Goal: Task Accomplishment & Management: Manage account settings

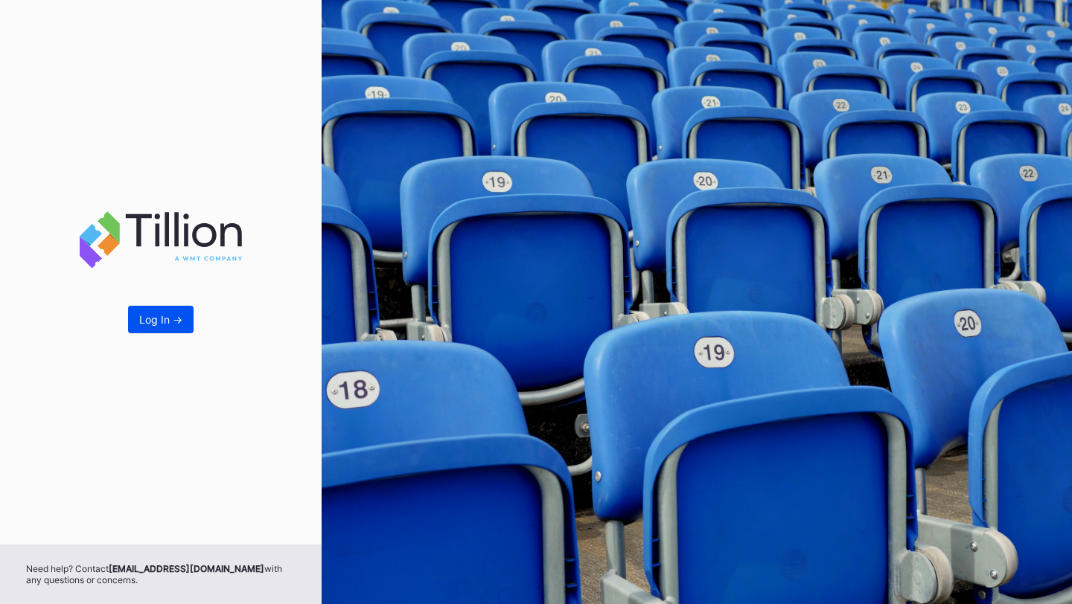
click at [163, 318] on div "Log In ->" at bounding box center [160, 319] width 43 height 13
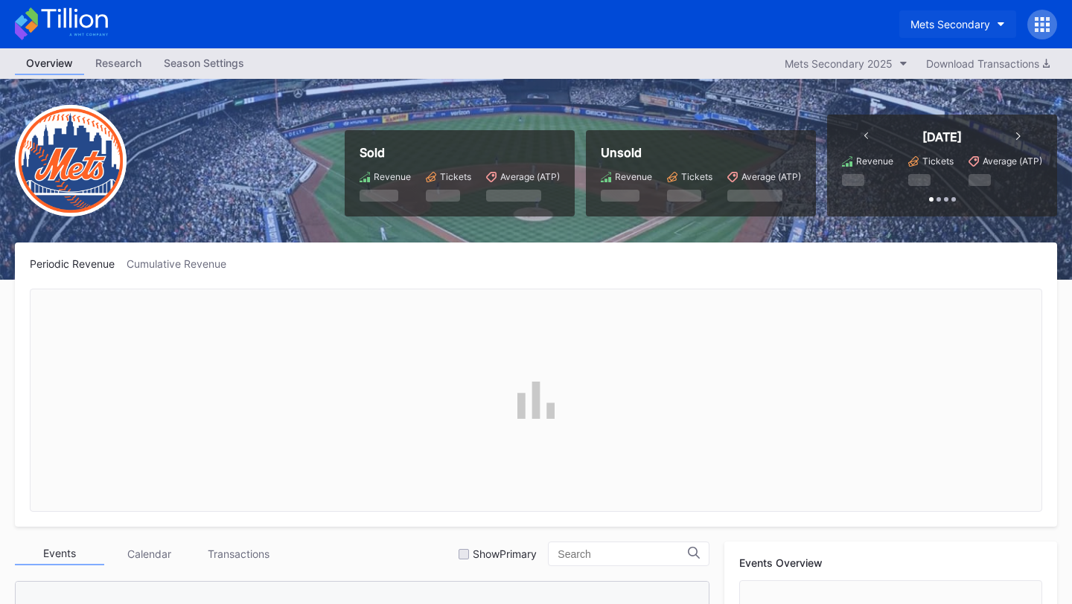
click at [945, 19] on div "Mets Secondary" at bounding box center [950, 24] width 80 height 13
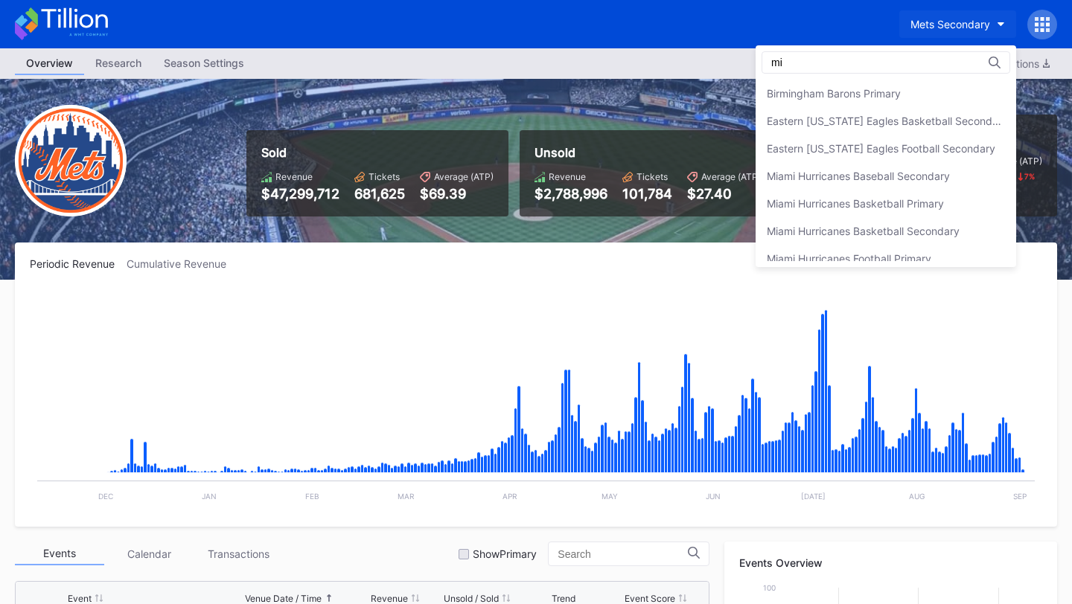
type input "m"
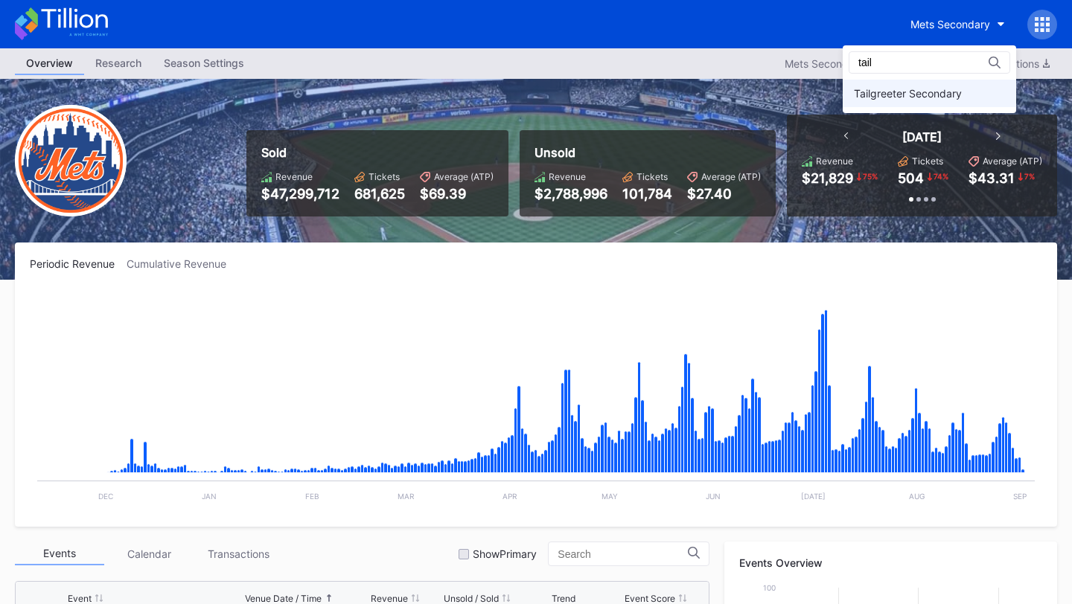
type input "tail"
click at [944, 89] on div "Tailgreeter Secondary" at bounding box center [908, 93] width 108 height 13
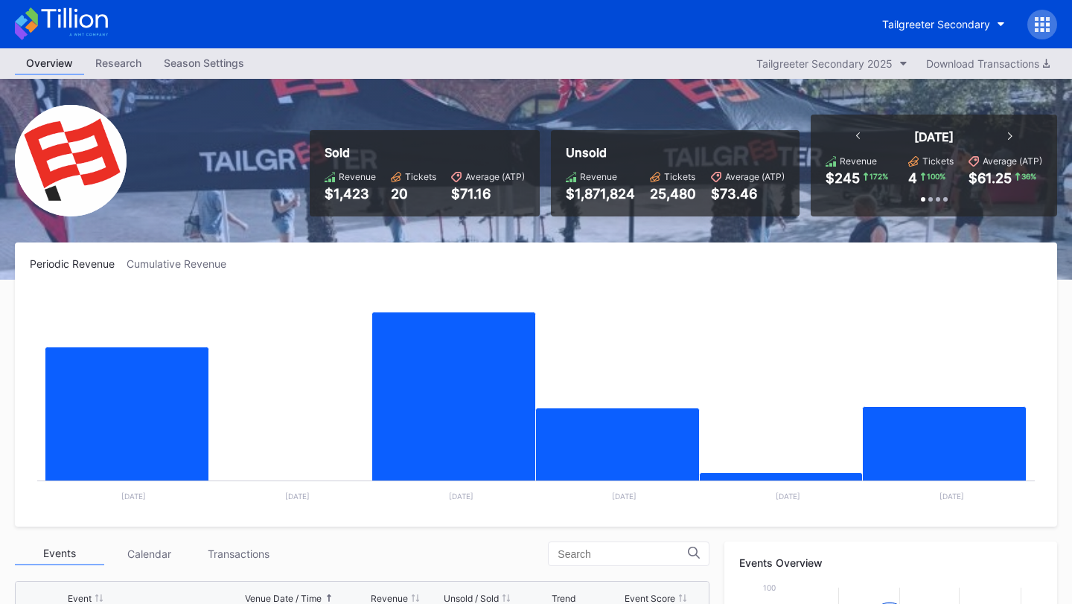
click at [1047, 24] on icon at bounding box center [1048, 24] width 4 height 4
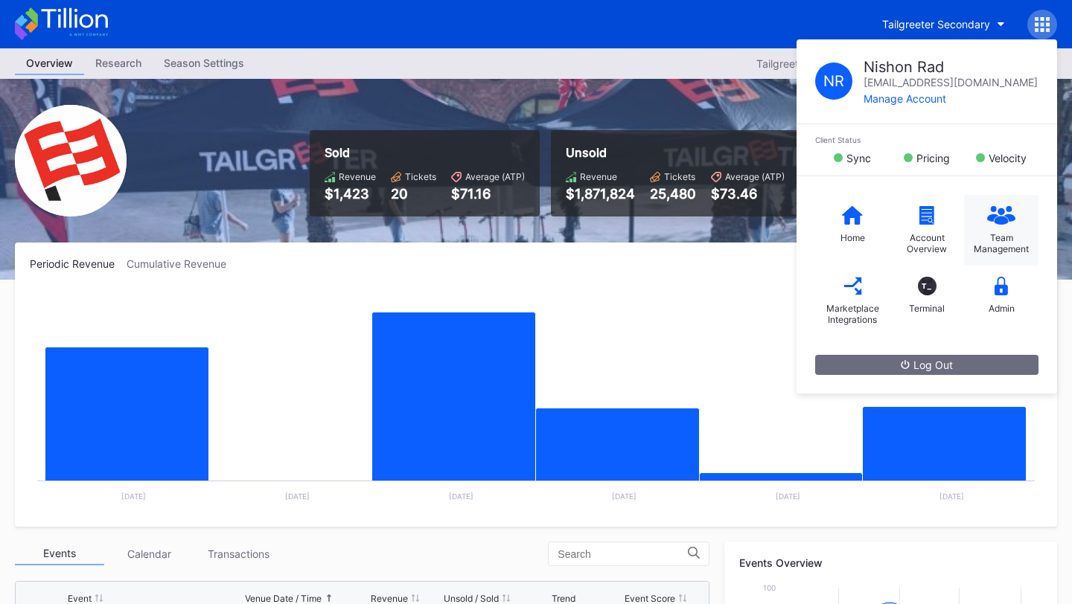
click at [1007, 240] on div "Team Management" at bounding box center [1001, 243] width 60 height 22
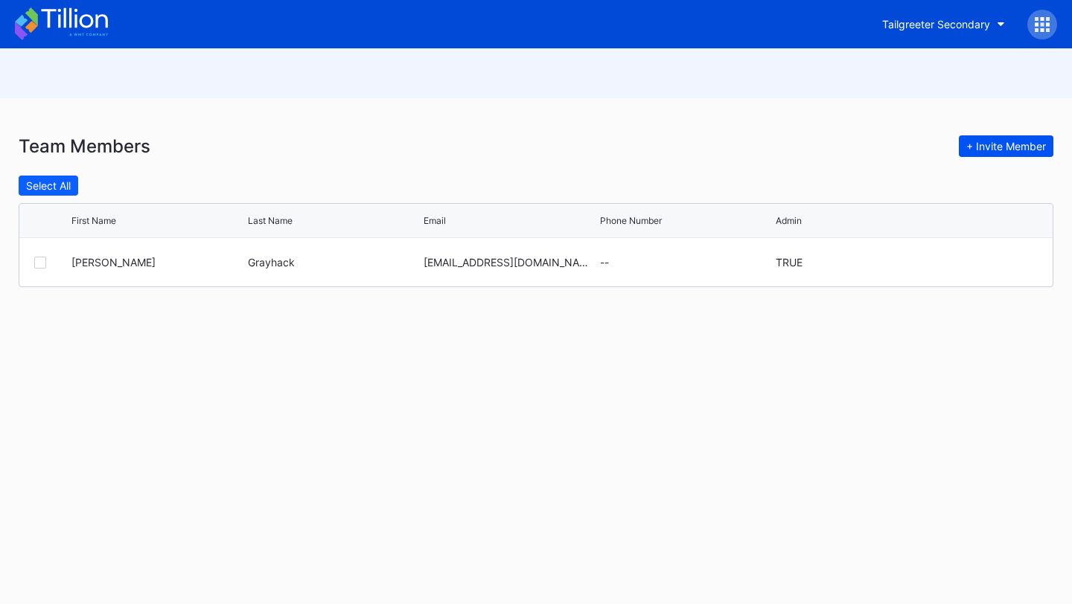
click at [981, 145] on div "+ Invite Member" at bounding box center [1006, 146] width 80 height 13
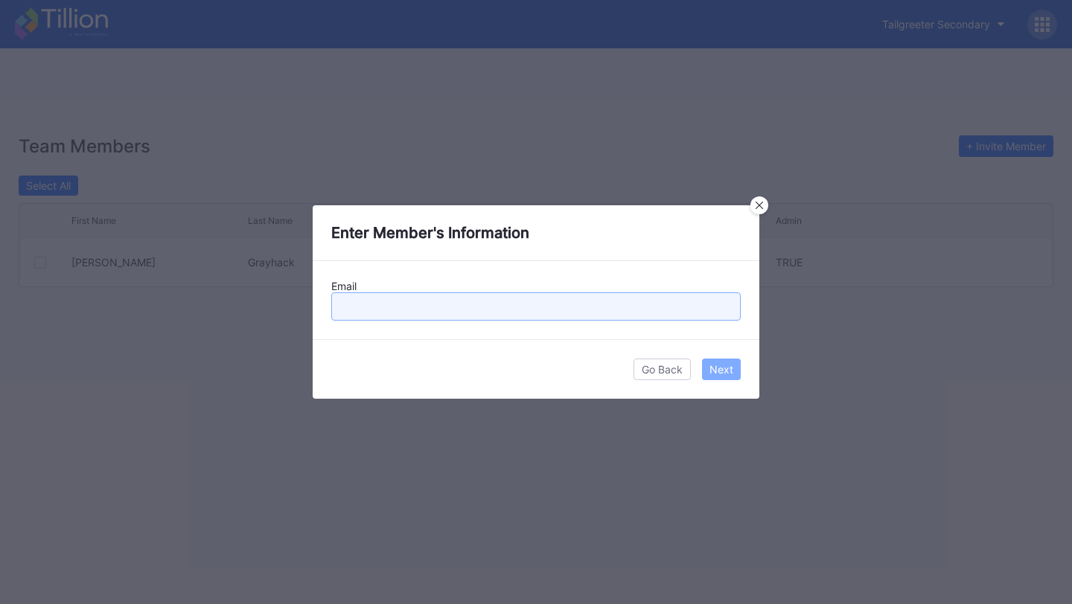
click at [442, 309] on input "text" at bounding box center [535, 307] width 409 height 28
paste input "[EMAIL_ADDRESS][DOMAIN_NAME]"
type input "[EMAIL_ADDRESS][DOMAIN_NAME]"
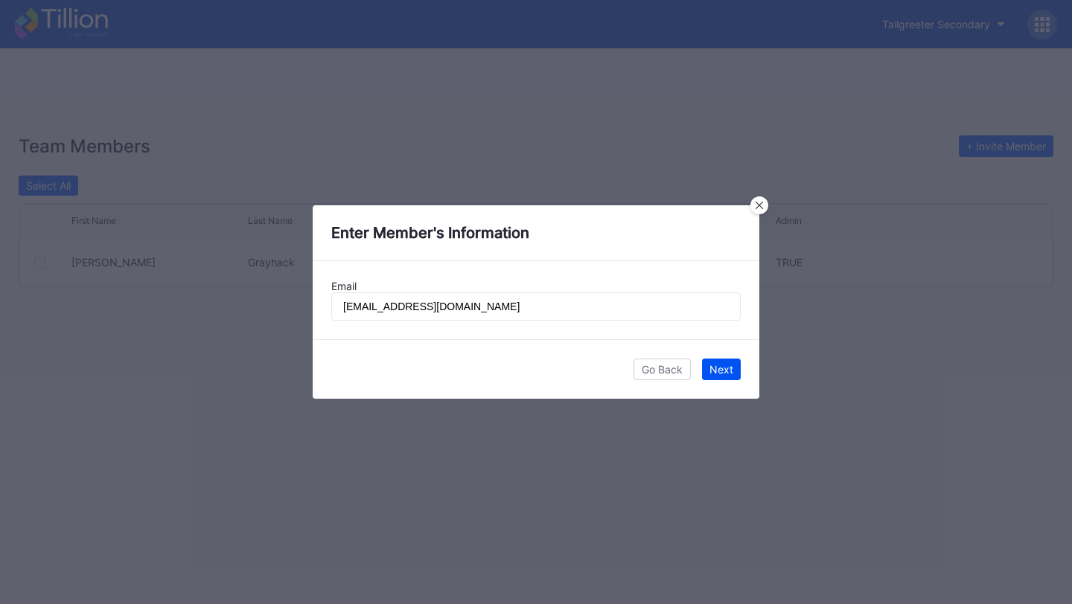
click at [727, 371] on div "Next" at bounding box center [721, 369] width 24 height 13
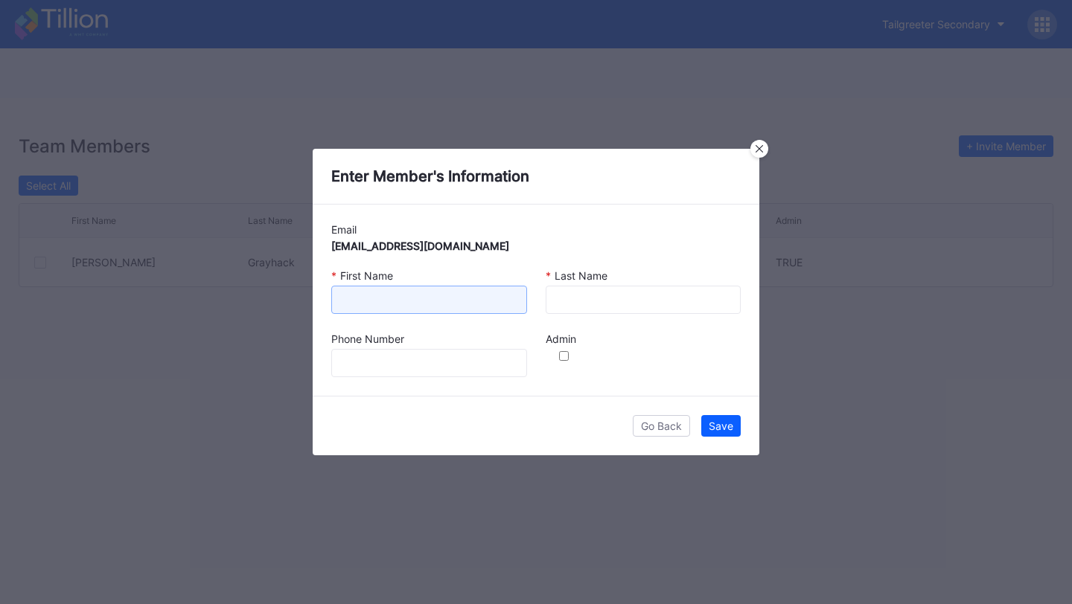
click at [474, 310] on input at bounding box center [429, 300] width 196 height 28
type input "[PERSON_NAME]"
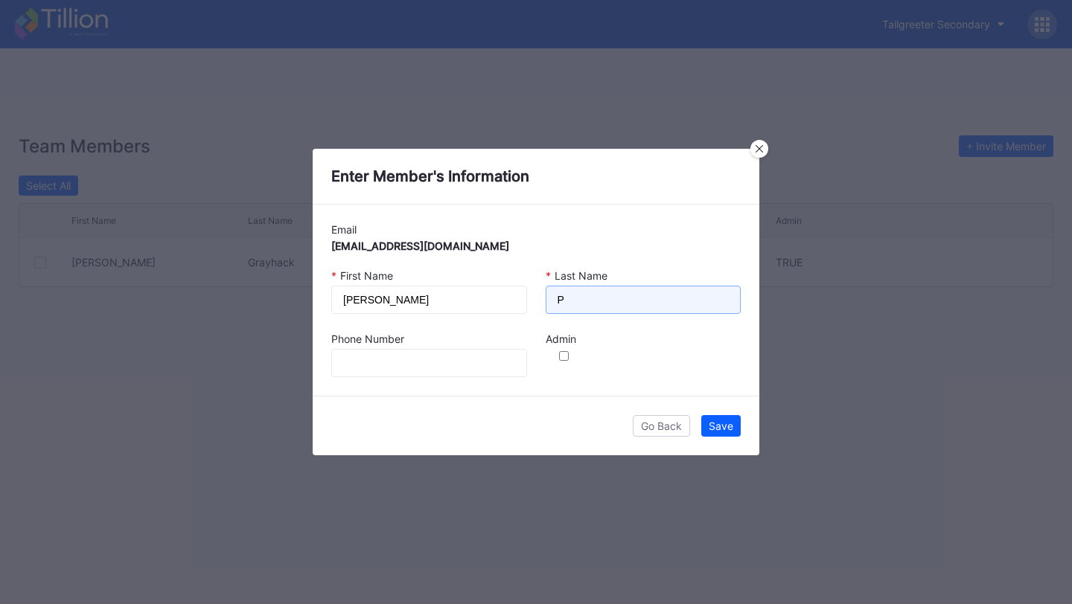
type input "P"
click at [414, 424] on div "Go Back Save" at bounding box center [536, 426] width 447 height 60
click at [564, 354] on input "checkbox" at bounding box center [564, 356] width 31 height 10
checkbox input "true"
click at [728, 432] on button "Save" at bounding box center [720, 426] width 39 height 22
